Goal: Check status: Check status

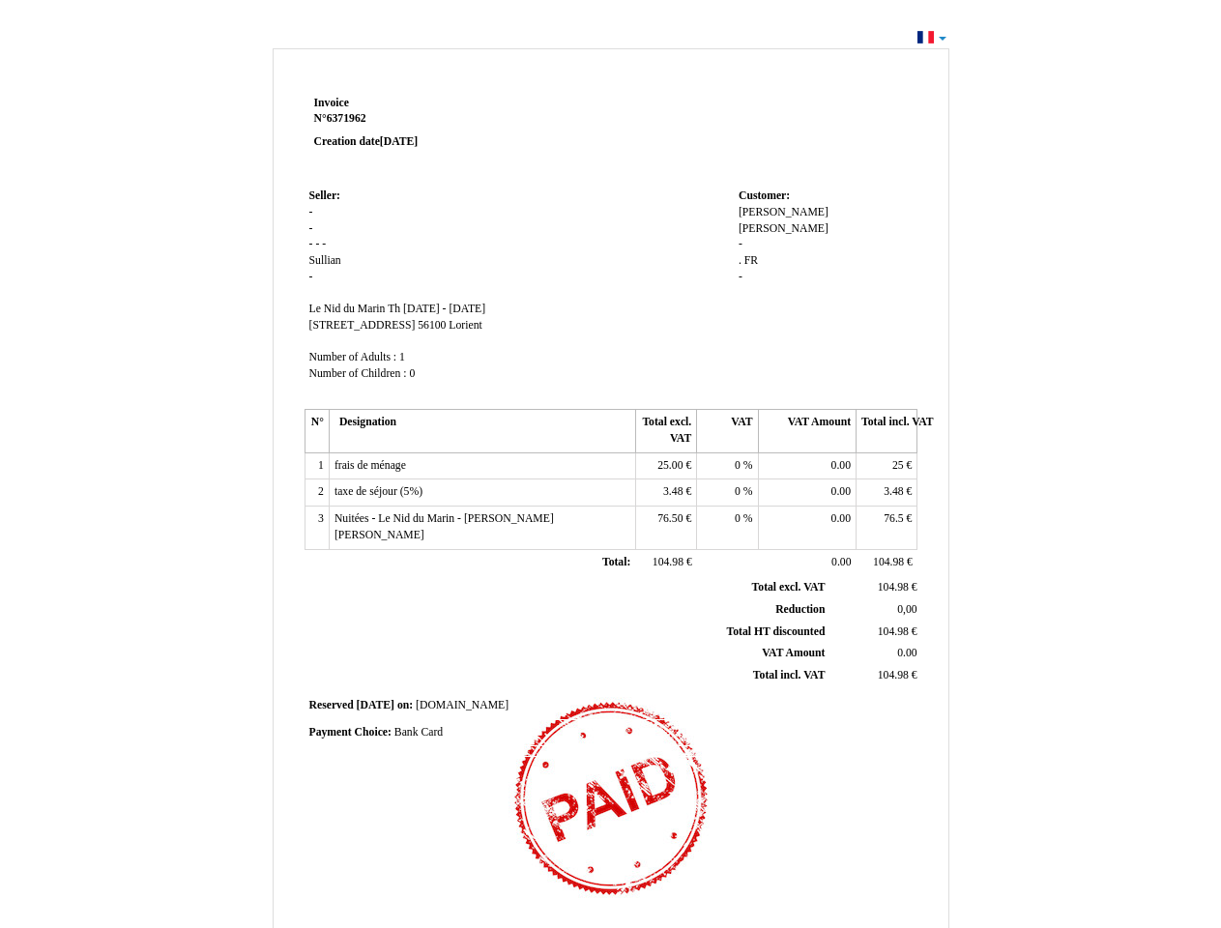
click at [332, 102] on span "Invoice" at bounding box center [331, 103] width 35 height 13
click at [349, 118] on span "6371962" at bounding box center [347, 118] width 40 height 13
click at [325, 195] on span "Seller:" at bounding box center [324, 196] width 31 height 13
click at [325, 260] on span "Sullian" at bounding box center [325, 260] width 32 height 13
click at [349, 308] on span "Le Nid du Marin" at bounding box center [347, 309] width 76 height 13
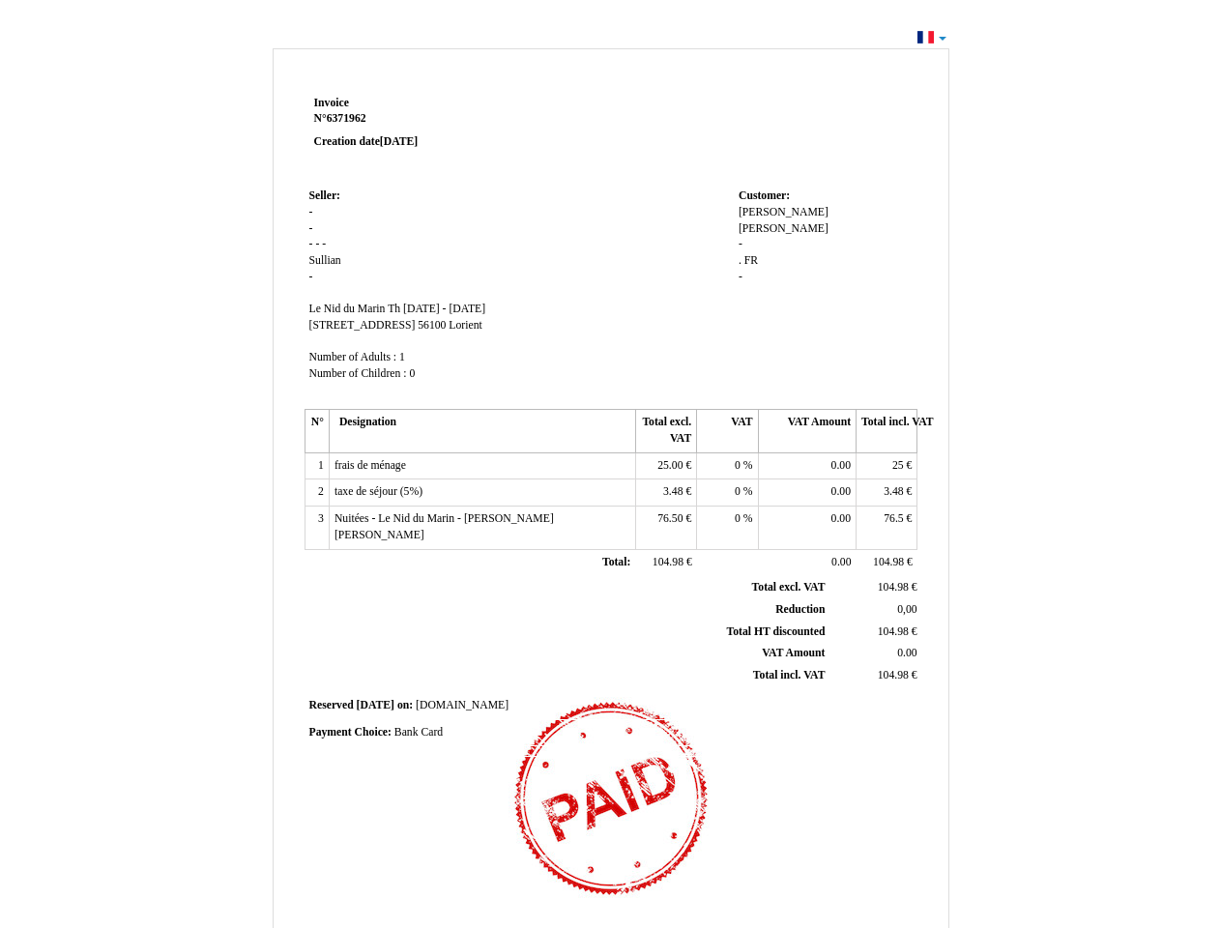
click at [478, 308] on span "Th [DATE] - [DATE]" at bounding box center [437, 309] width 98 height 13
click at [350, 325] on span "[STREET_ADDRESS]" at bounding box center [362, 325] width 106 height 13
click at [418, 325] on span "56100" at bounding box center [432, 325] width 28 height 13
click at [449, 325] on span "Lorient" at bounding box center [465, 325] width 33 height 13
click at [355, 357] on span "Number of Adults :" at bounding box center [353, 357] width 88 height 13
